Goal: Task Accomplishment & Management: Manage account settings

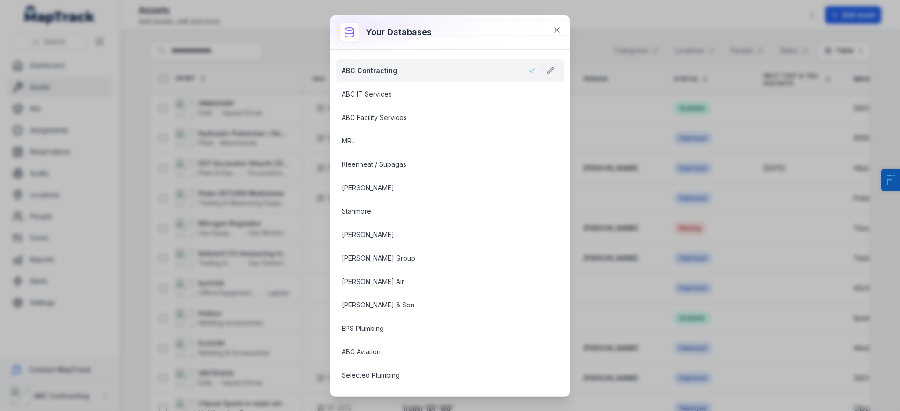
click at [175, 227] on div "Your databases ABC Contracting ABC IT Services ABC Facility Services MRL Kleenh…" at bounding box center [450, 205] width 900 height 411
click at [560, 32] on icon at bounding box center [556, 29] width 9 height 9
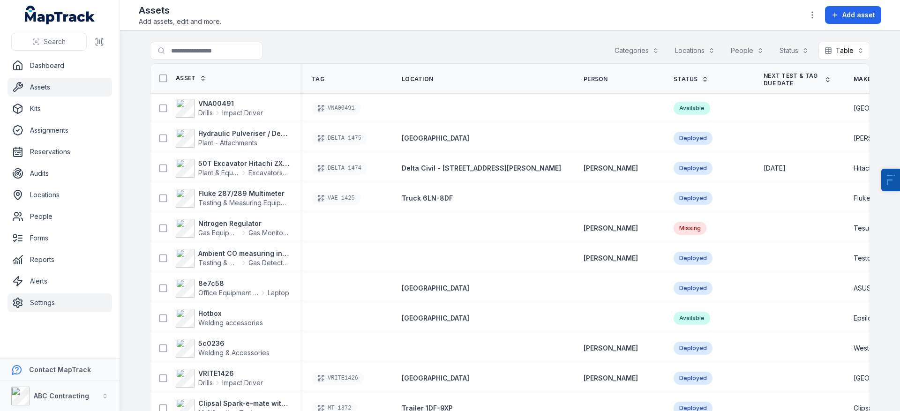
click at [62, 303] on link "Settings" at bounding box center [60, 302] width 105 height 19
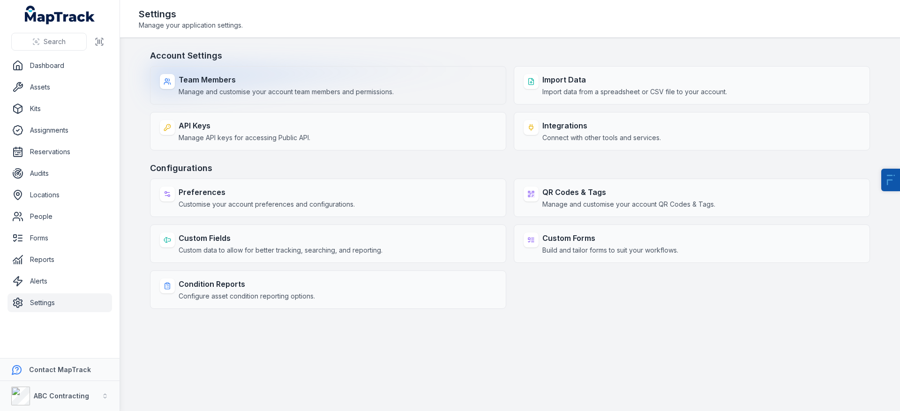
click at [394, 83] on strong "Team Members" at bounding box center [286, 79] width 215 height 11
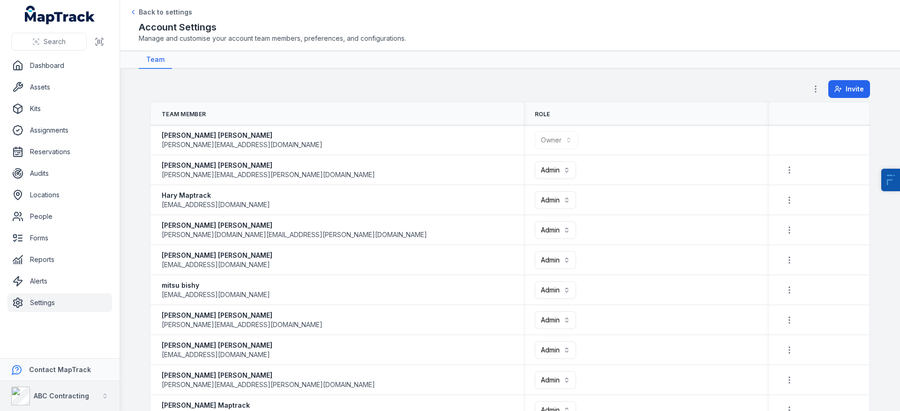
click at [75, 392] on strong "ABC Contracting" at bounding box center [61, 396] width 55 height 8
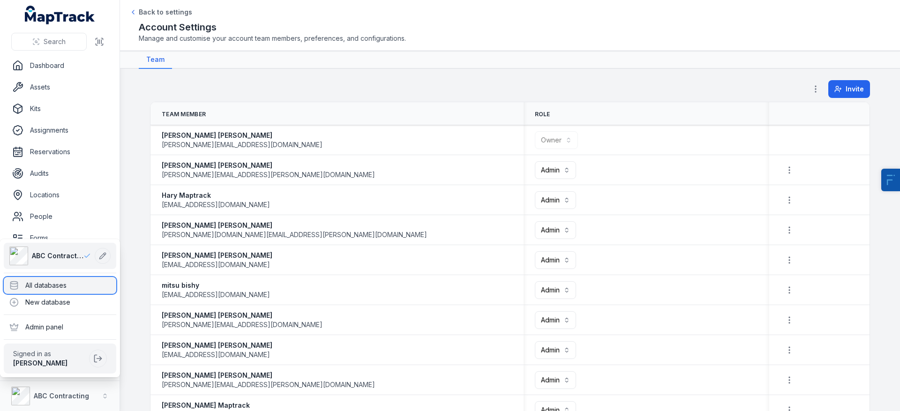
click at [67, 288] on div "All databases" at bounding box center [60, 285] width 113 height 17
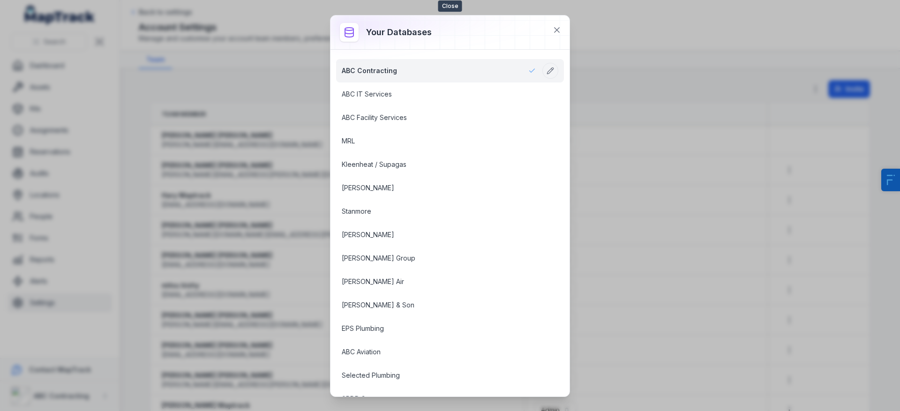
drag, startPoint x: 556, startPoint y: 30, endPoint x: 751, endPoint y: 2, distance: 197.6
click at [556, 30] on icon at bounding box center [557, 30] width 5 height 5
